Goal: Communication & Community: Answer question/provide support

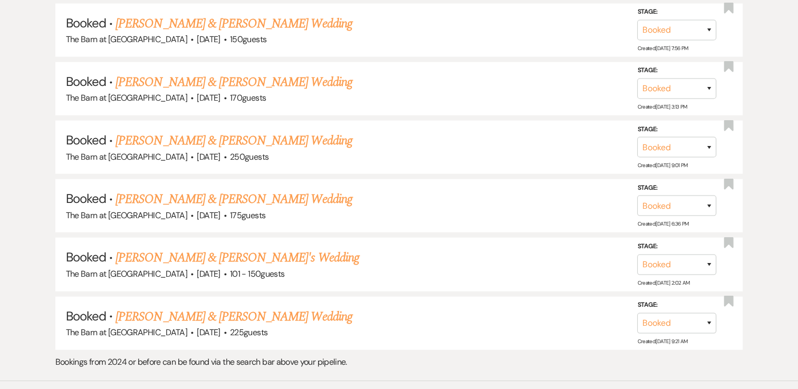
scroll to position [2559, 0]
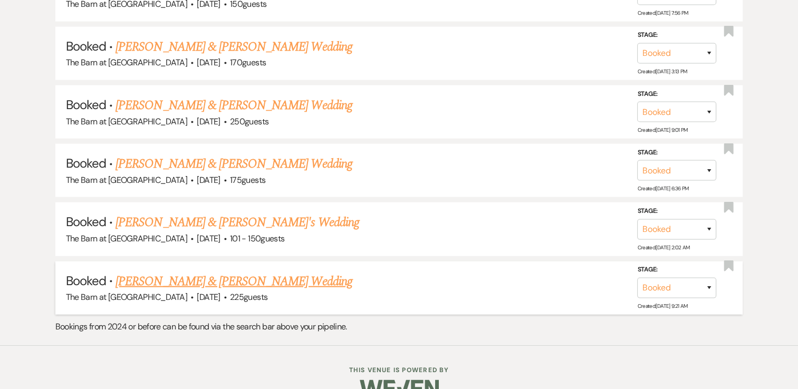
click at [282, 272] on link "[PERSON_NAME] & [PERSON_NAME] Wedding" at bounding box center [234, 281] width 236 height 19
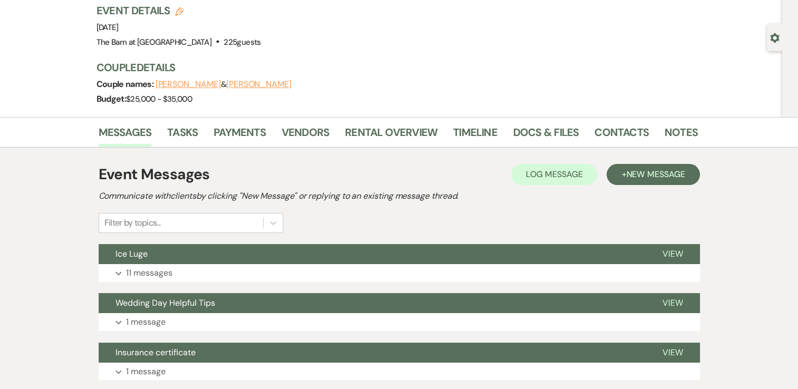
scroll to position [158, 0]
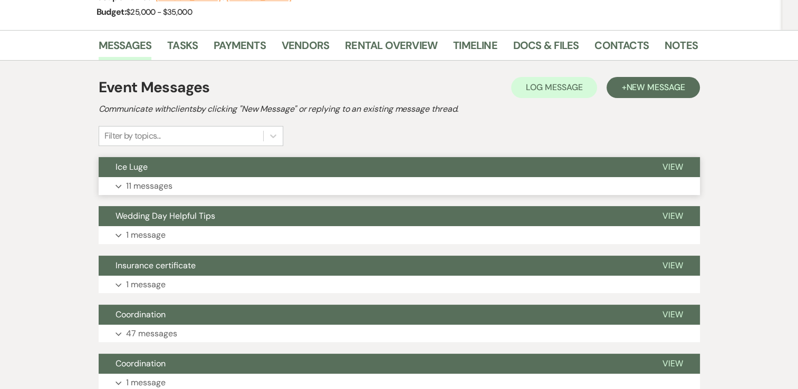
click at [116, 187] on icon "Expand" at bounding box center [119, 187] width 6 height 4
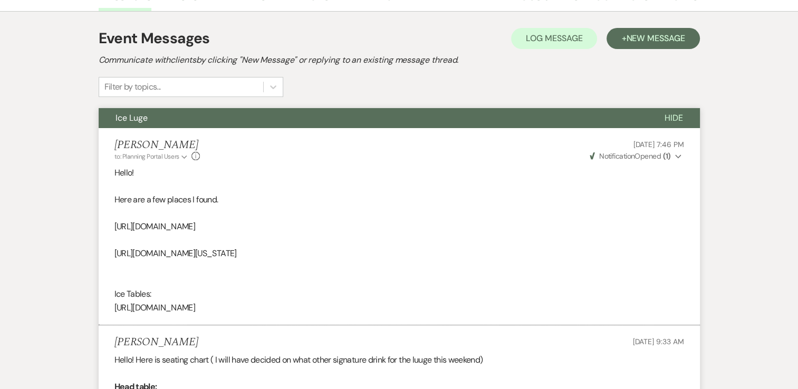
scroll to position [0, 0]
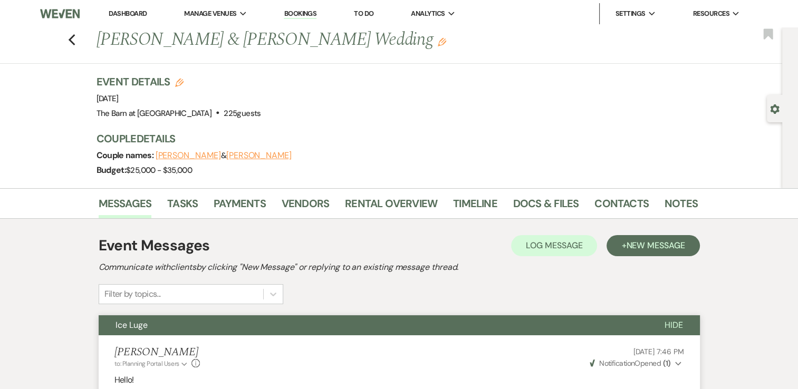
click at [80, 41] on div "Previous [PERSON_NAME] & [PERSON_NAME] Wedding Edit Bookmark" at bounding box center [389, 45] width 788 height 36
click at [75, 39] on use "button" at bounding box center [71, 40] width 7 height 12
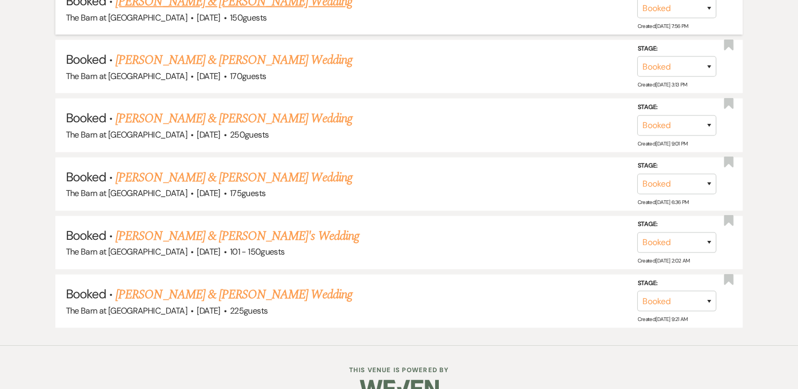
scroll to position [2546, 0]
